Goal: Task Accomplishment & Management: Use online tool/utility

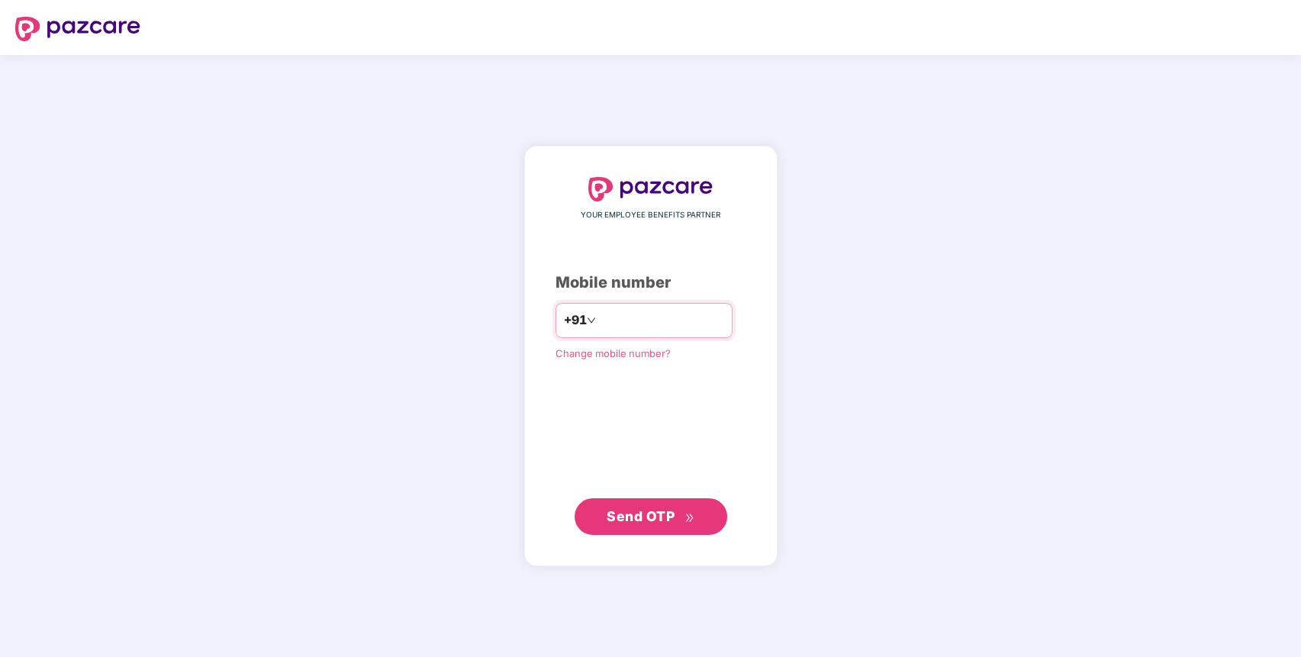
type input "**********"
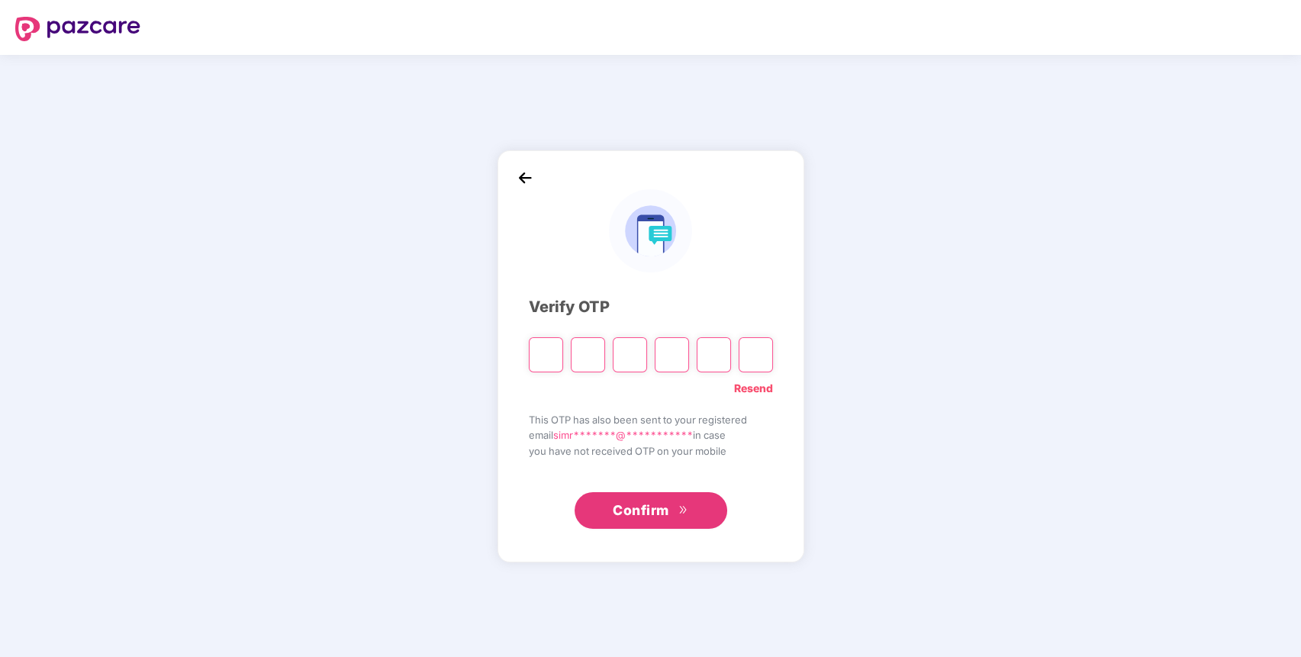
type input "*"
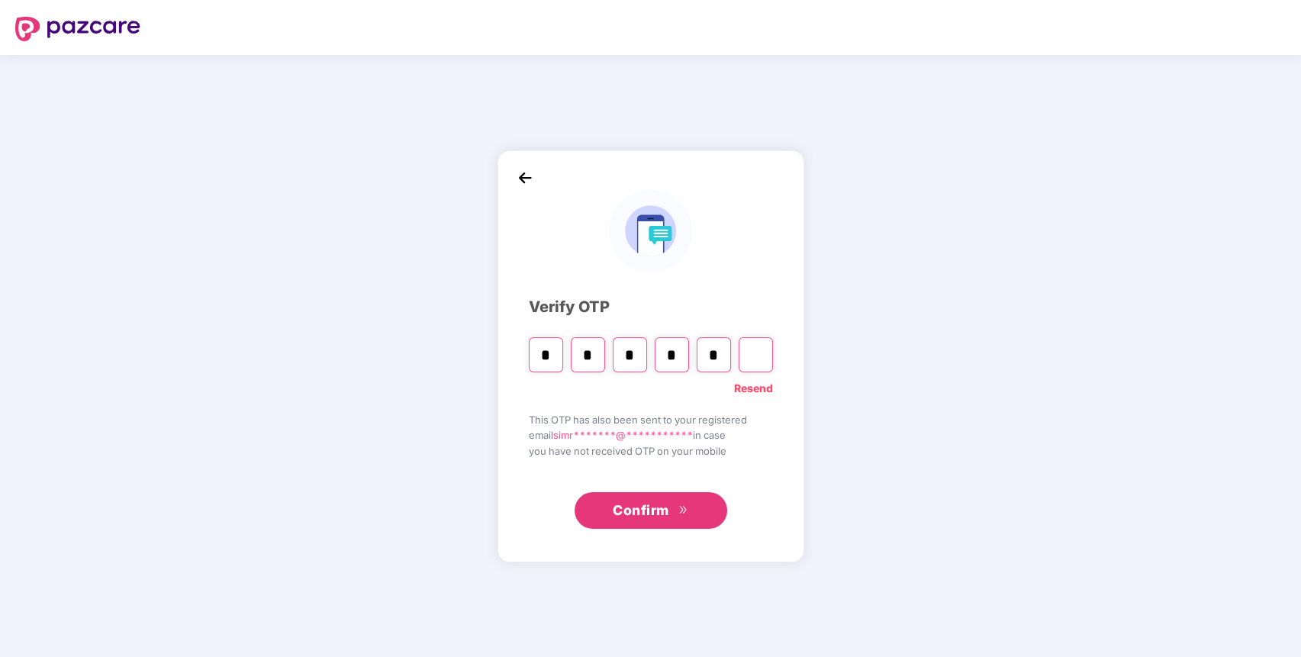
type input "*"
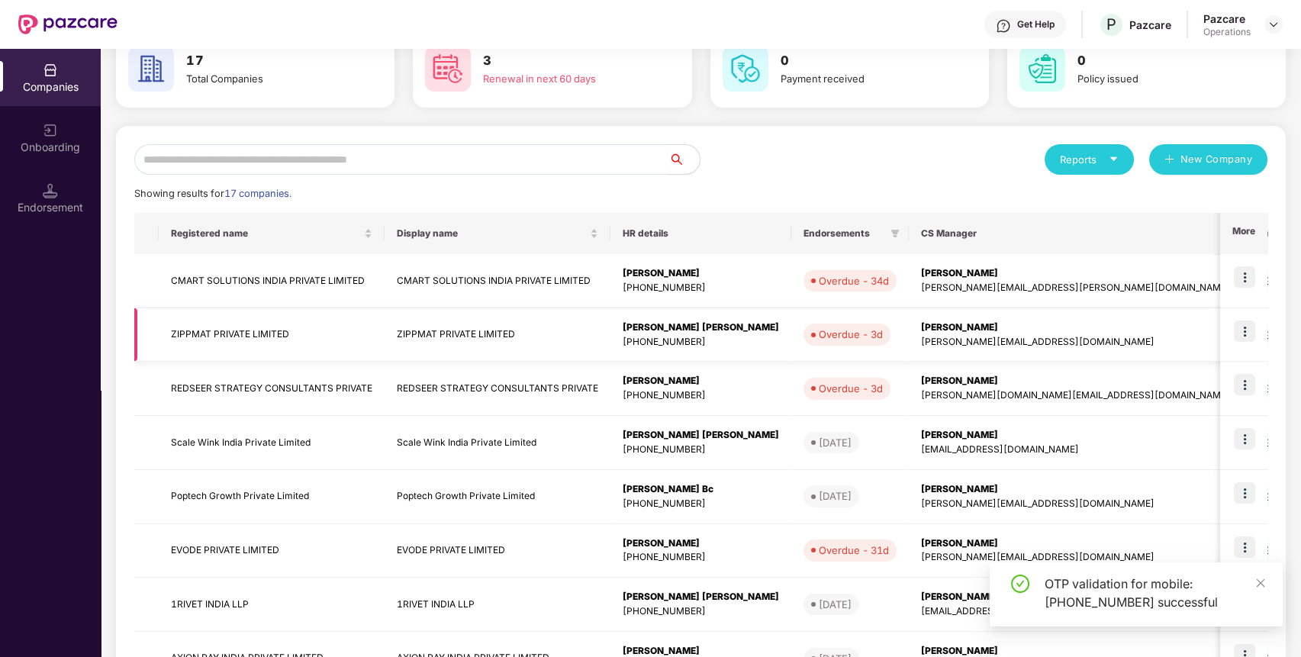
scroll to position [92, 0]
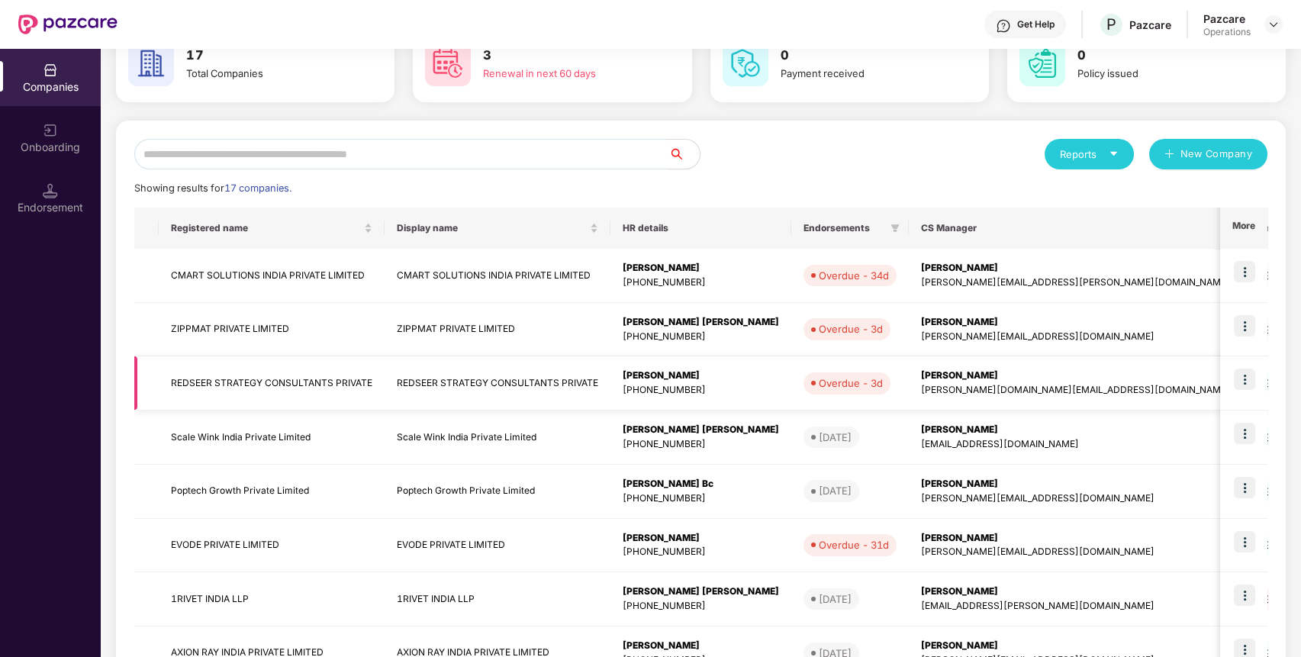
click at [1052, 375] on img at bounding box center [1243, 378] width 21 height 21
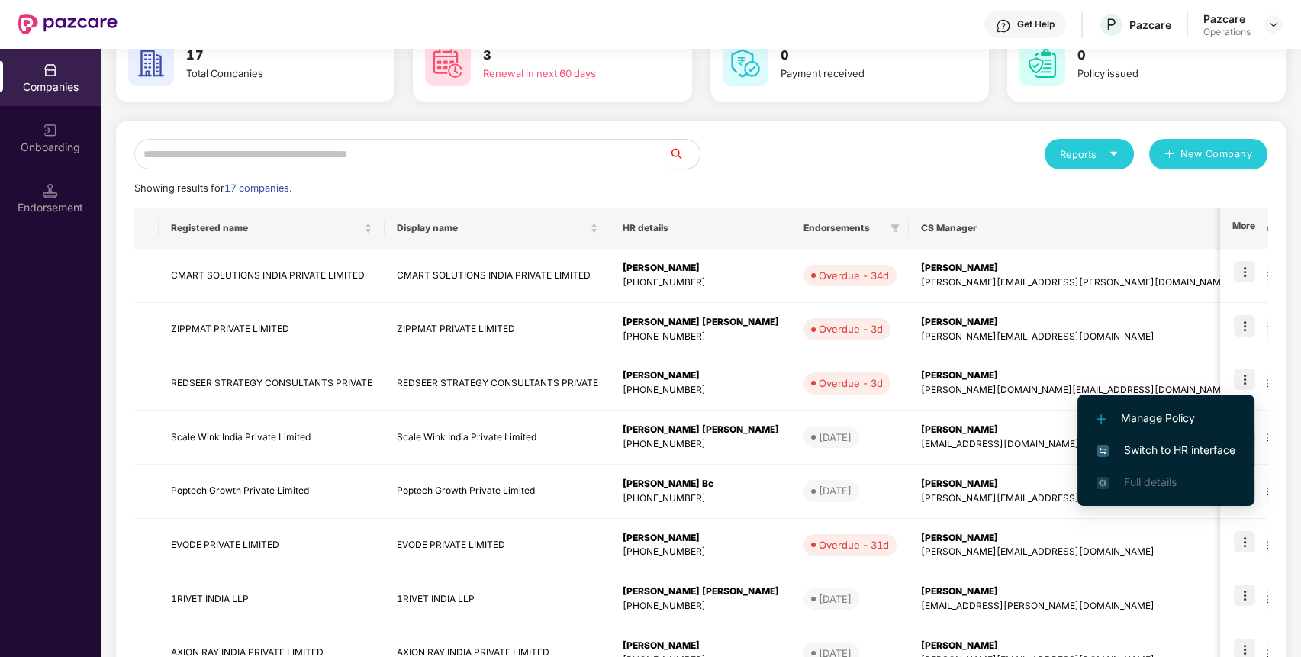
click at [1052, 444] on span "Switch to HR interface" at bounding box center [1165, 450] width 139 height 17
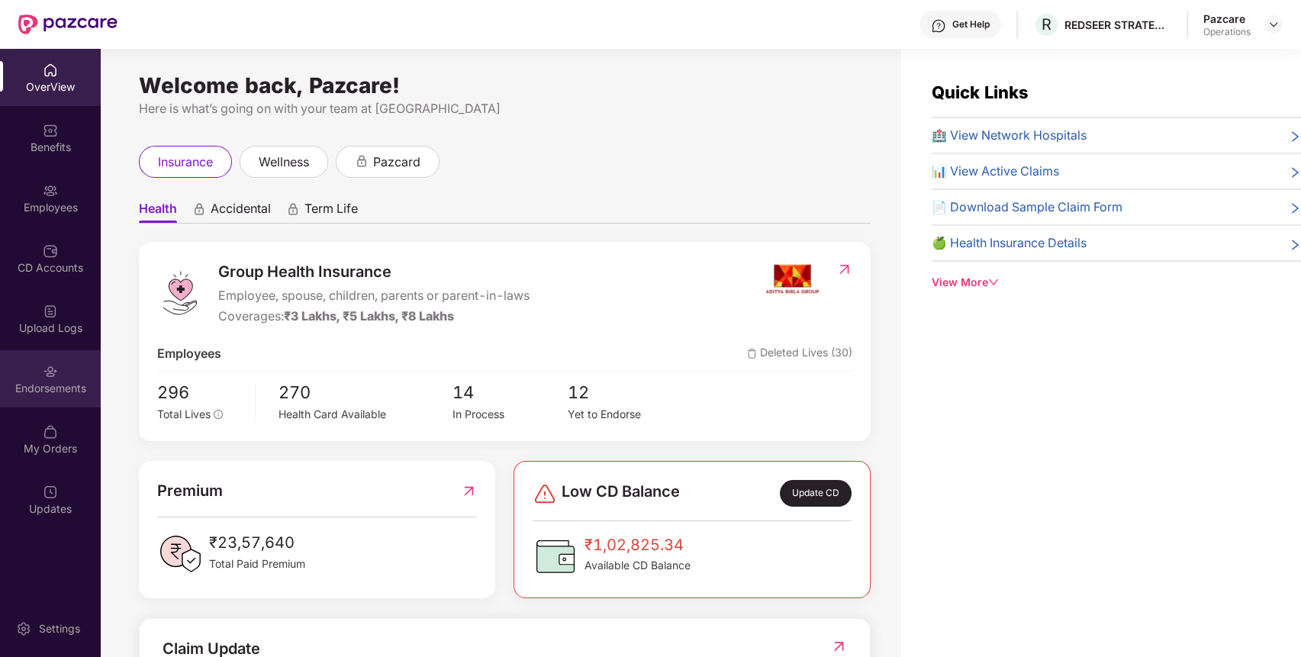
click at [50, 387] on div "Endorsements" at bounding box center [50, 388] width 101 height 15
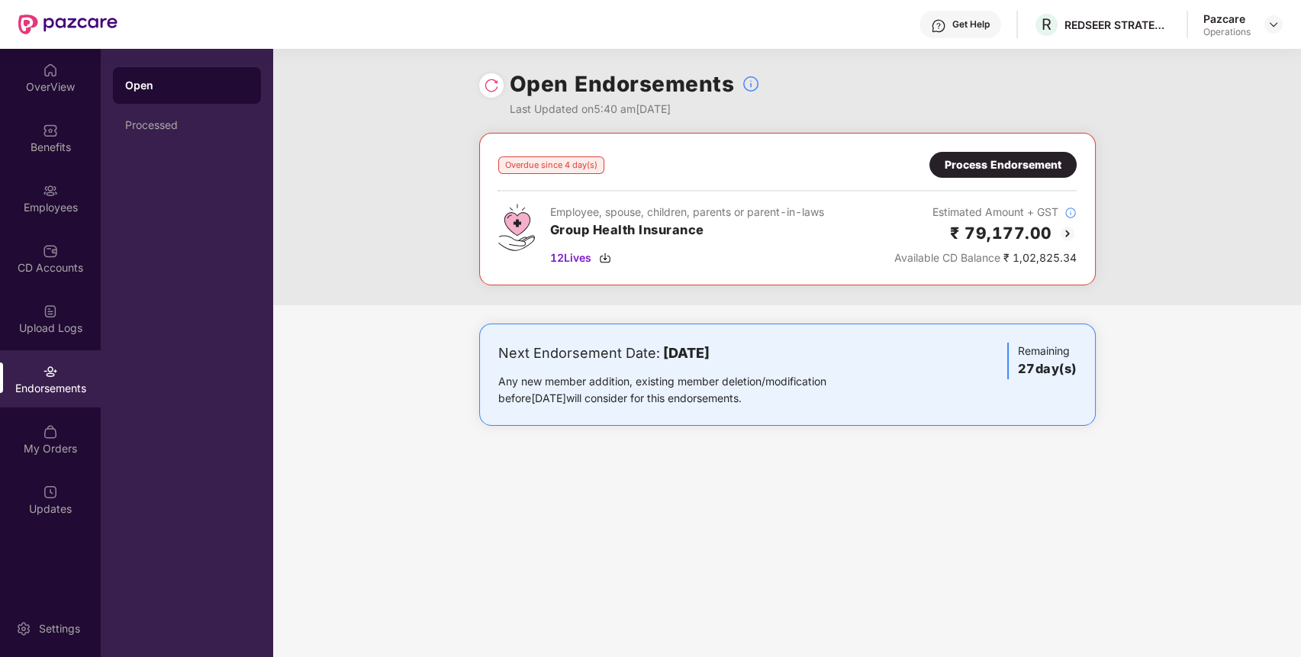
click at [989, 160] on div "Process Endorsement" at bounding box center [1002, 164] width 117 height 17
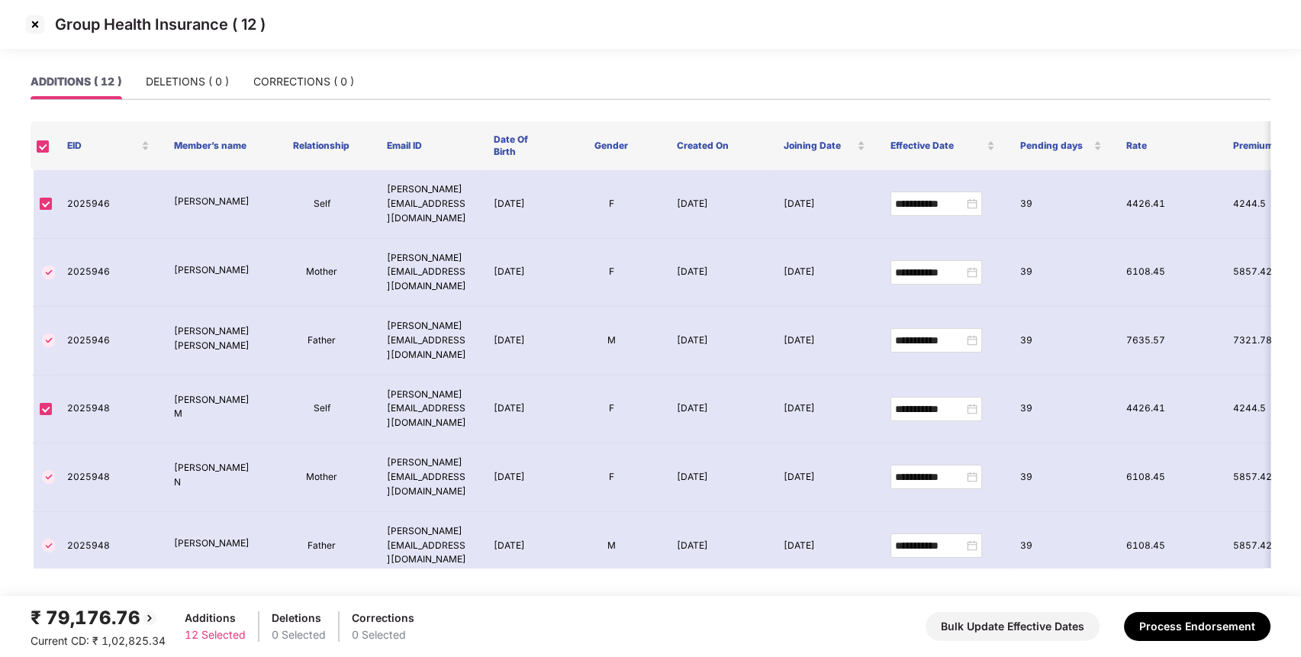
click at [39, 22] on img at bounding box center [35, 24] width 24 height 24
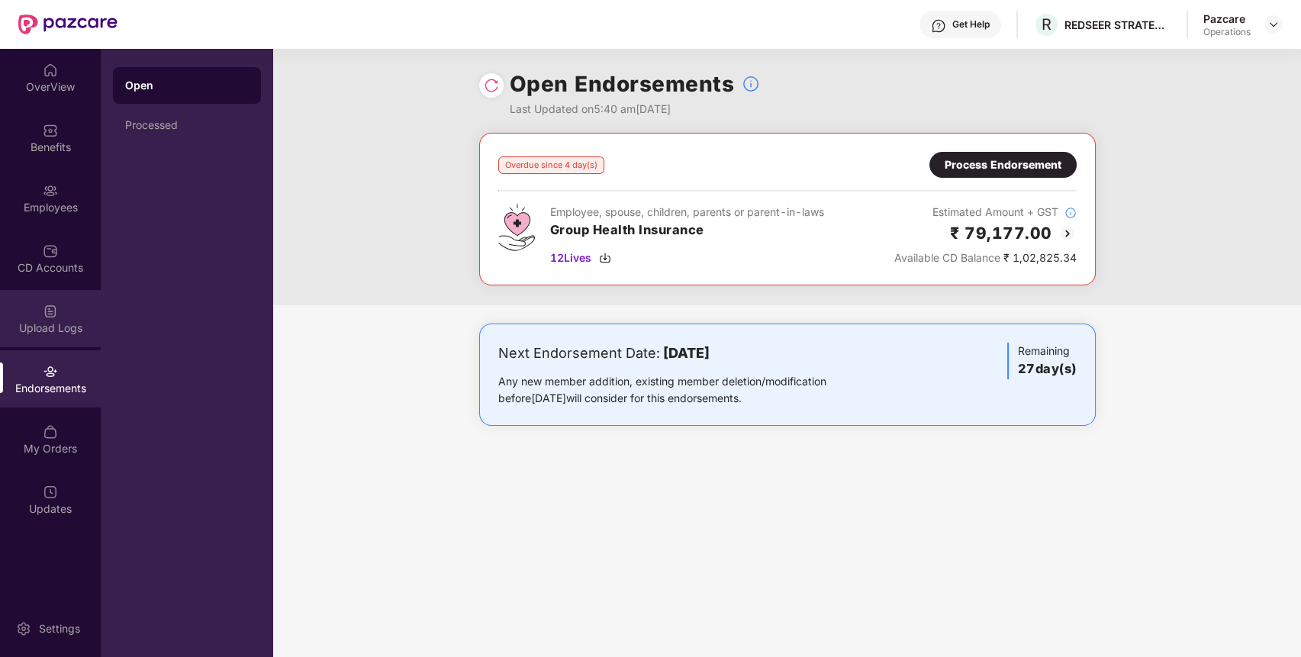
click at [86, 308] on div "Upload Logs" at bounding box center [50, 318] width 101 height 57
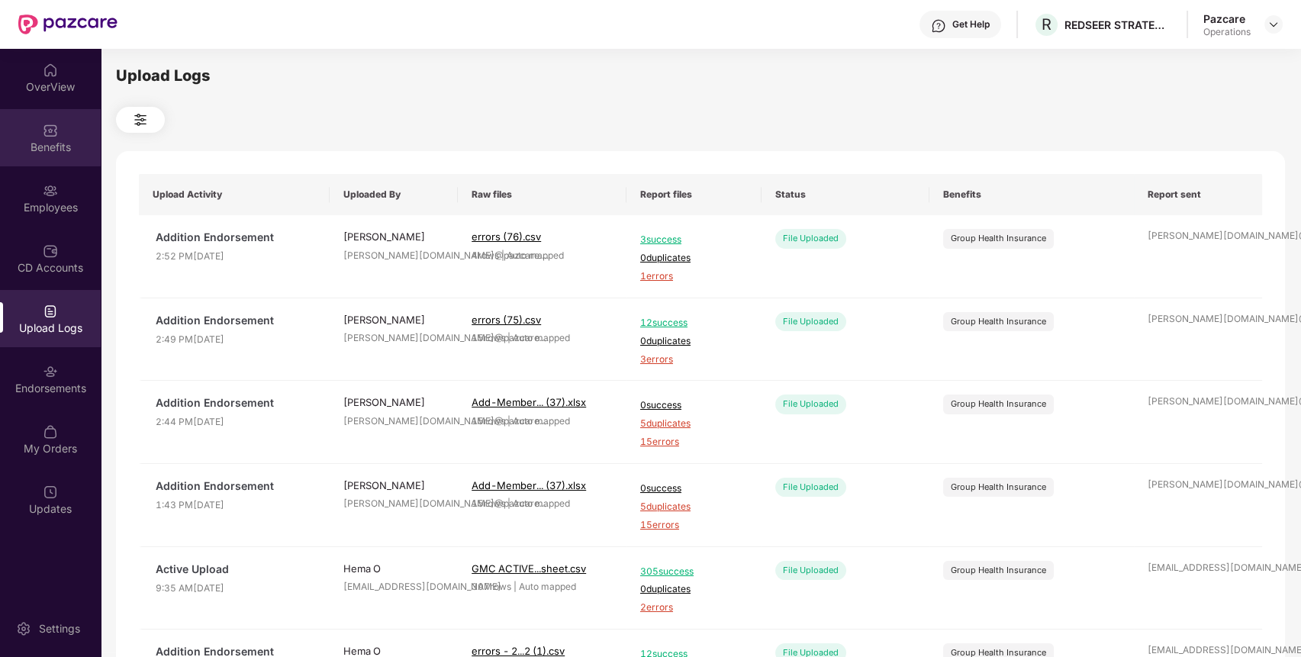
click at [66, 147] on div "Benefits" at bounding box center [50, 147] width 101 height 15
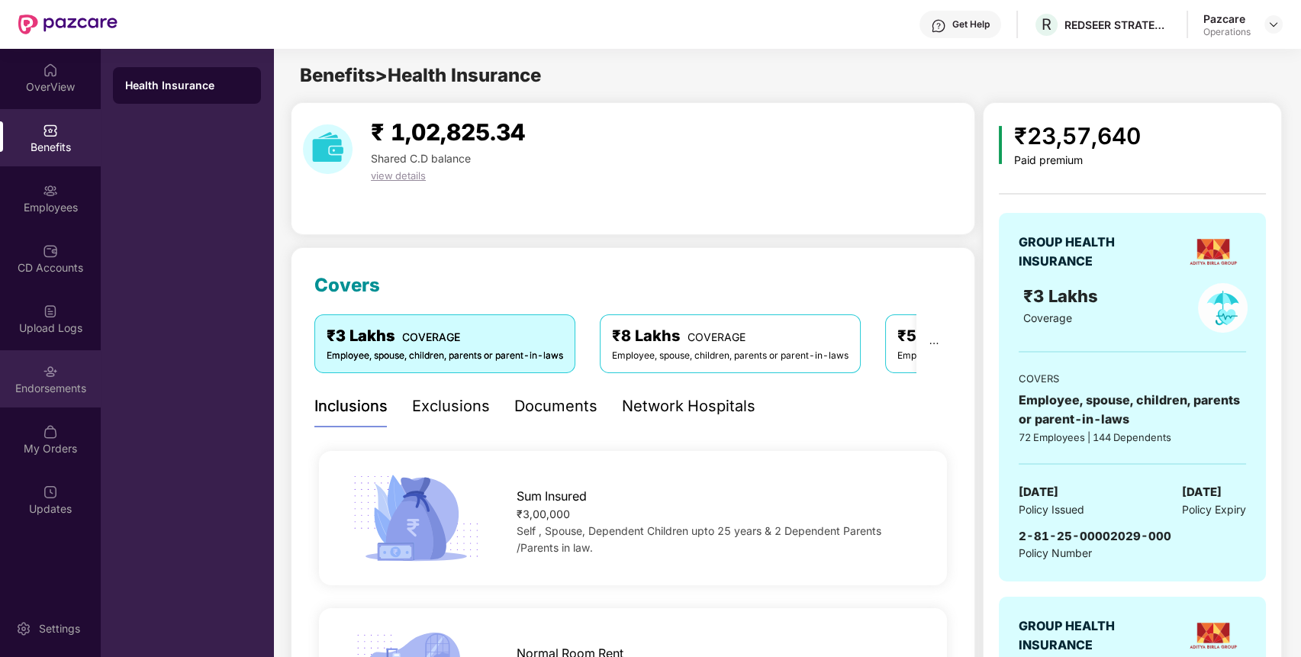
click at [55, 371] on img at bounding box center [50, 371] width 15 height 15
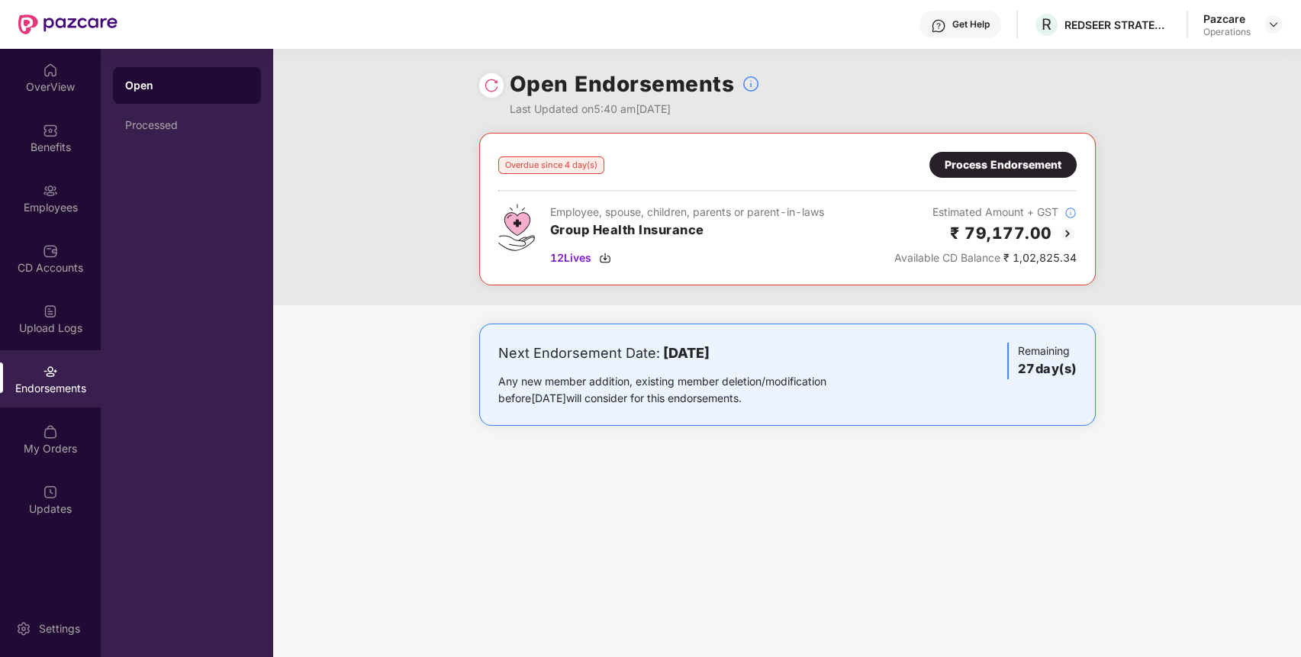
click at [969, 160] on div "Process Endorsement" at bounding box center [1002, 164] width 117 height 17
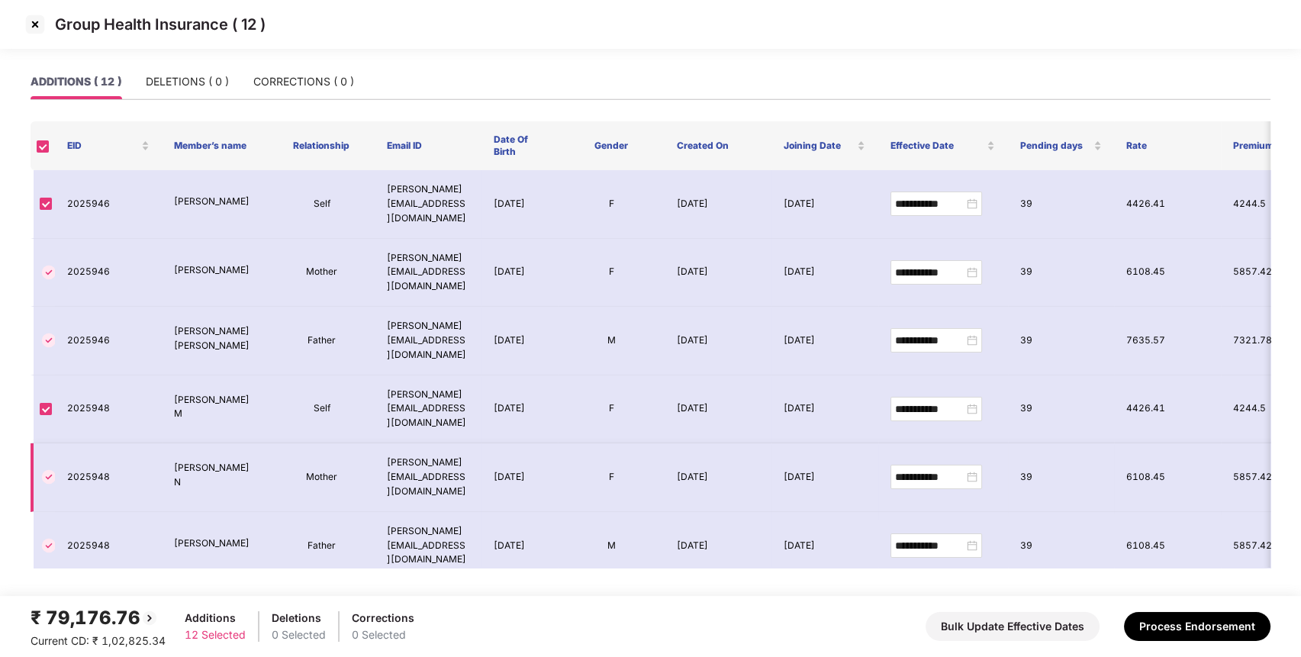
click at [489, 443] on td "[DATE]" at bounding box center [519, 477] width 76 height 69
